Goal: Task Accomplishment & Management: Manage account settings

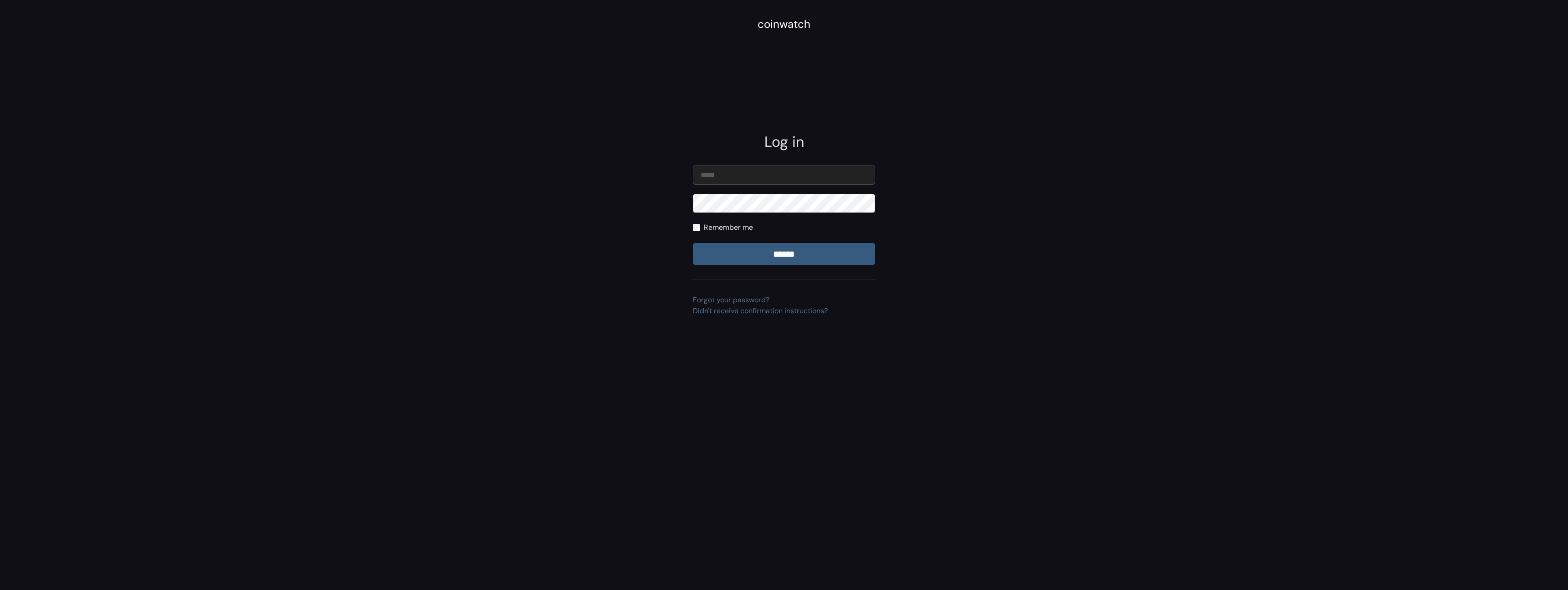
click at [743, 172] on input "email" at bounding box center [784, 175] width 183 height 19
type input "**********"
click at [693, 243] on input "******" at bounding box center [784, 254] width 183 height 22
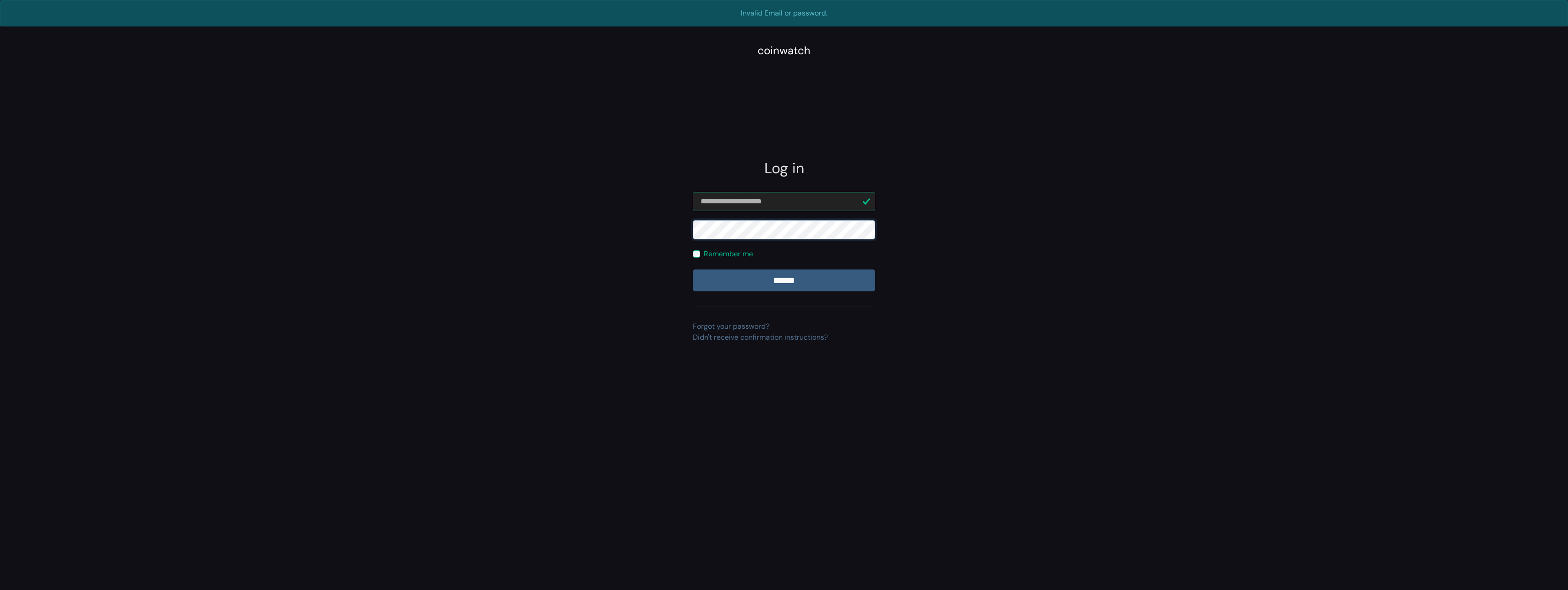
click at [693, 270] on input "******" at bounding box center [784, 281] width 183 height 22
